Goal: Information Seeking & Learning: Learn about a topic

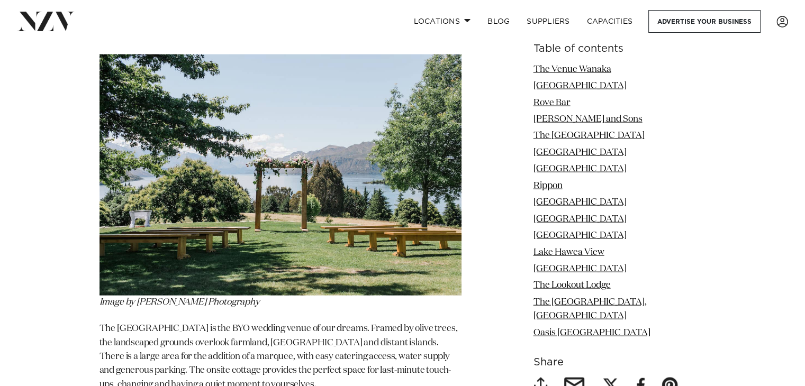
scroll to position [2323, 0]
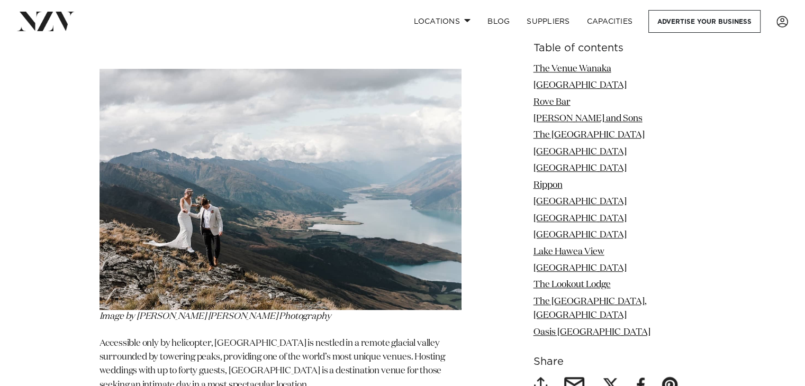
scroll to position [4806, 0]
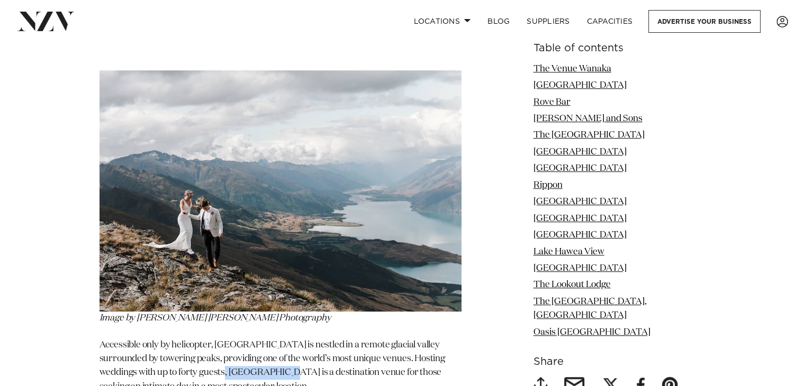
drag, startPoint x: 291, startPoint y: 316, endPoint x: 231, endPoint y: 315, distance: 60.3
click at [231, 339] on p "Accessible only by helicopter, [GEOGRAPHIC_DATA] is nestled in a remote glacial…" at bounding box center [280, 367] width 362 height 56
copy p "[GEOGRAPHIC_DATA]"
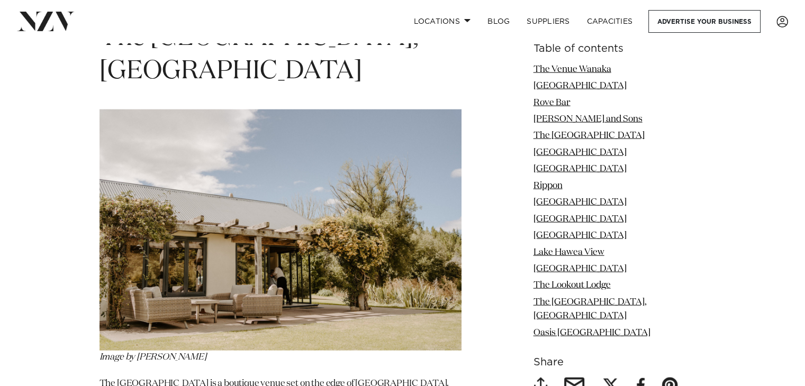
scroll to position [6446, 0]
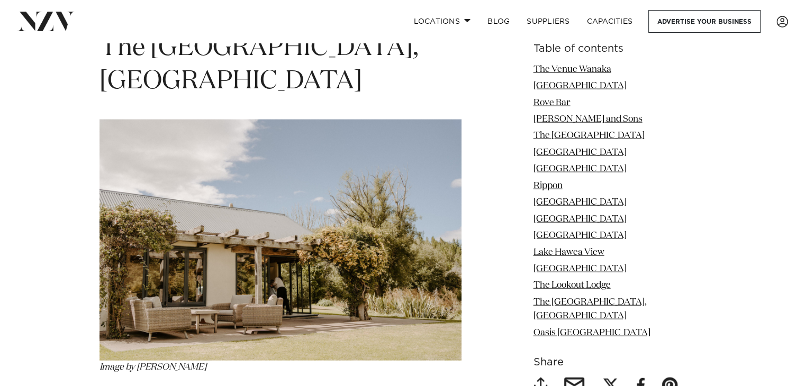
drag, startPoint x: 198, startPoint y: 302, endPoint x: 116, endPoint y: 299, distance: 81.5
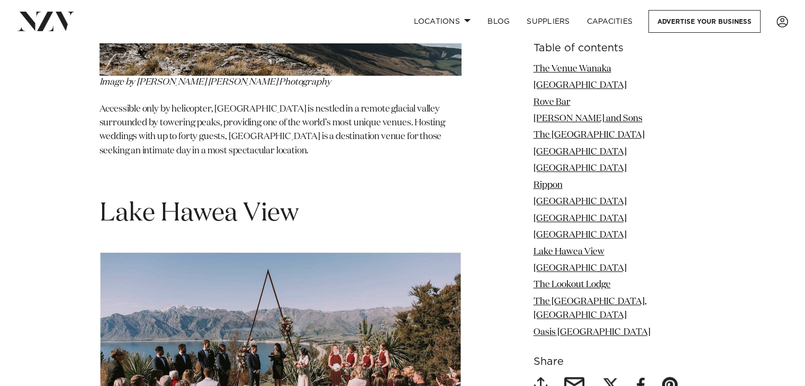
scroll to position [5041, 0]
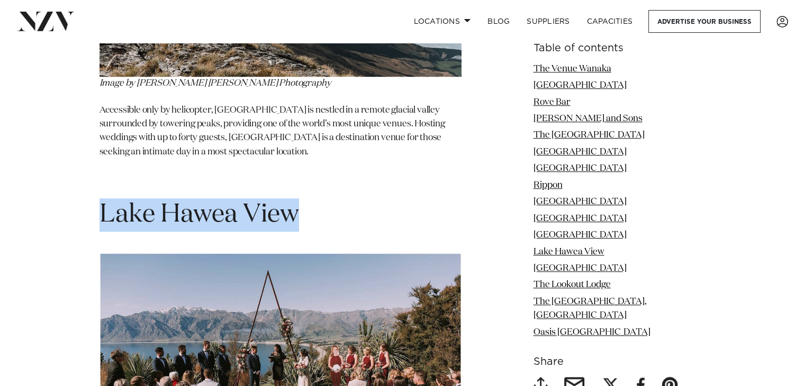
drag, startPoint x: 264, startPoint y: 161, endPoint x: 98, endPoint y: 138, distance: 167.3
copy span "Lake Hawea View"
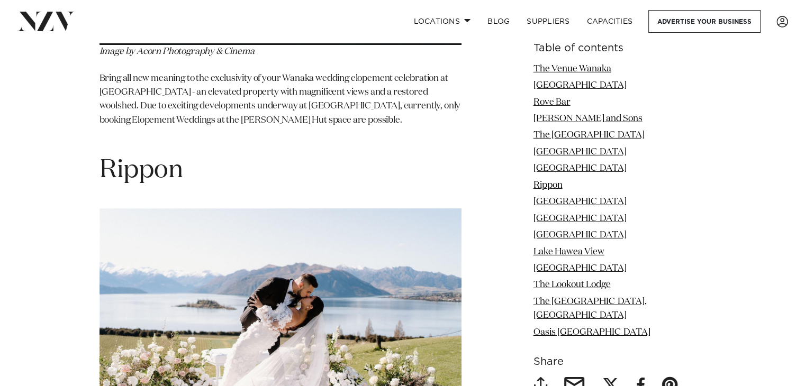
scroll to position [2922, 0]
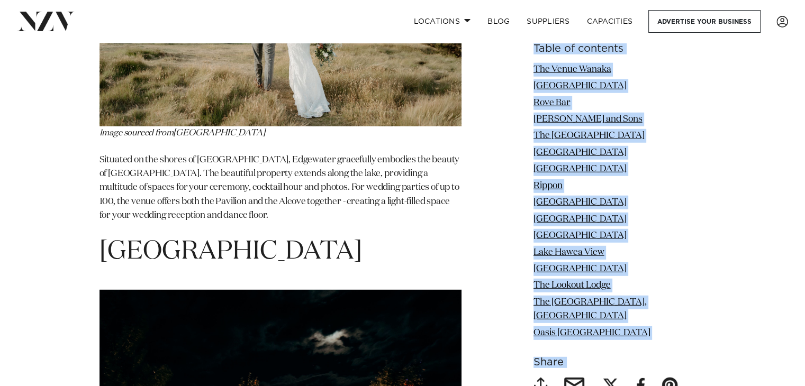
drag, startPoint x: 455, startPoint y: 81, endPoint x: 540, endPoint y: -46, distance: 152.9
